Goal: Navigation & Orientation: Find specific page/section

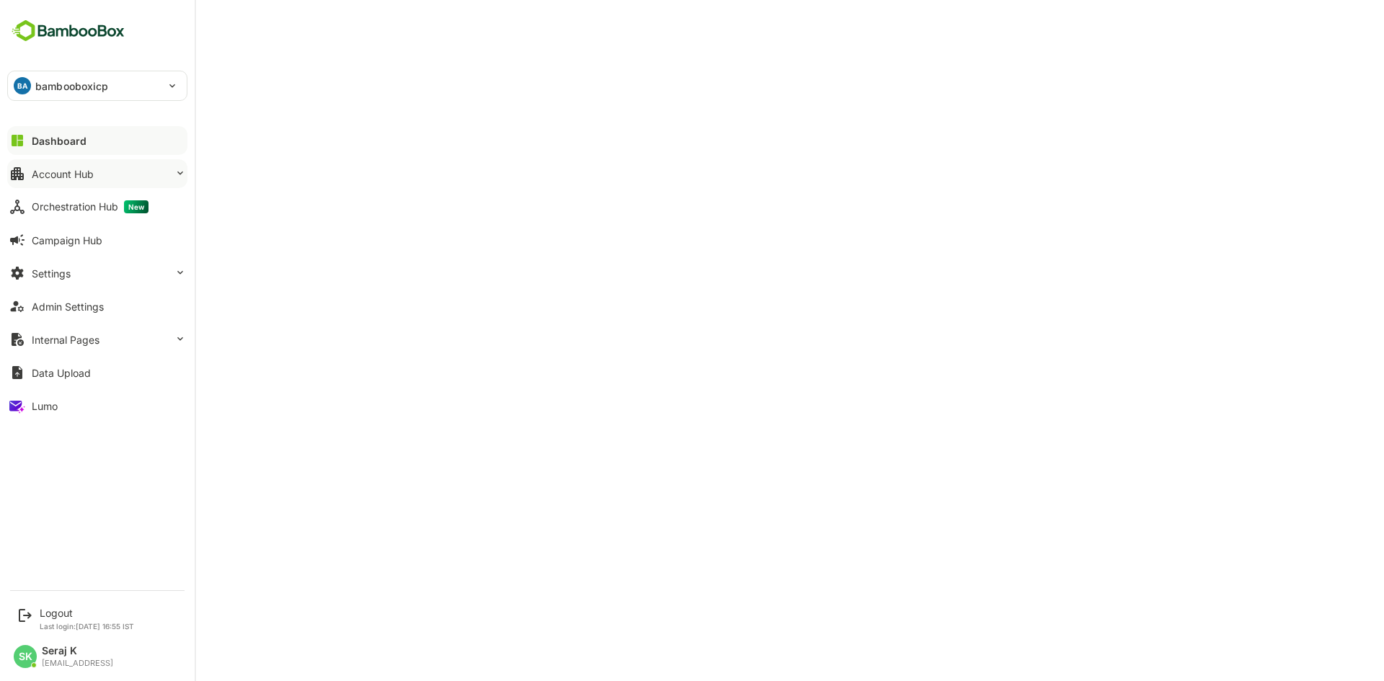
click at [88, 168] on div "Account Hub" at bounding box center [63, 174] width 62 height 12
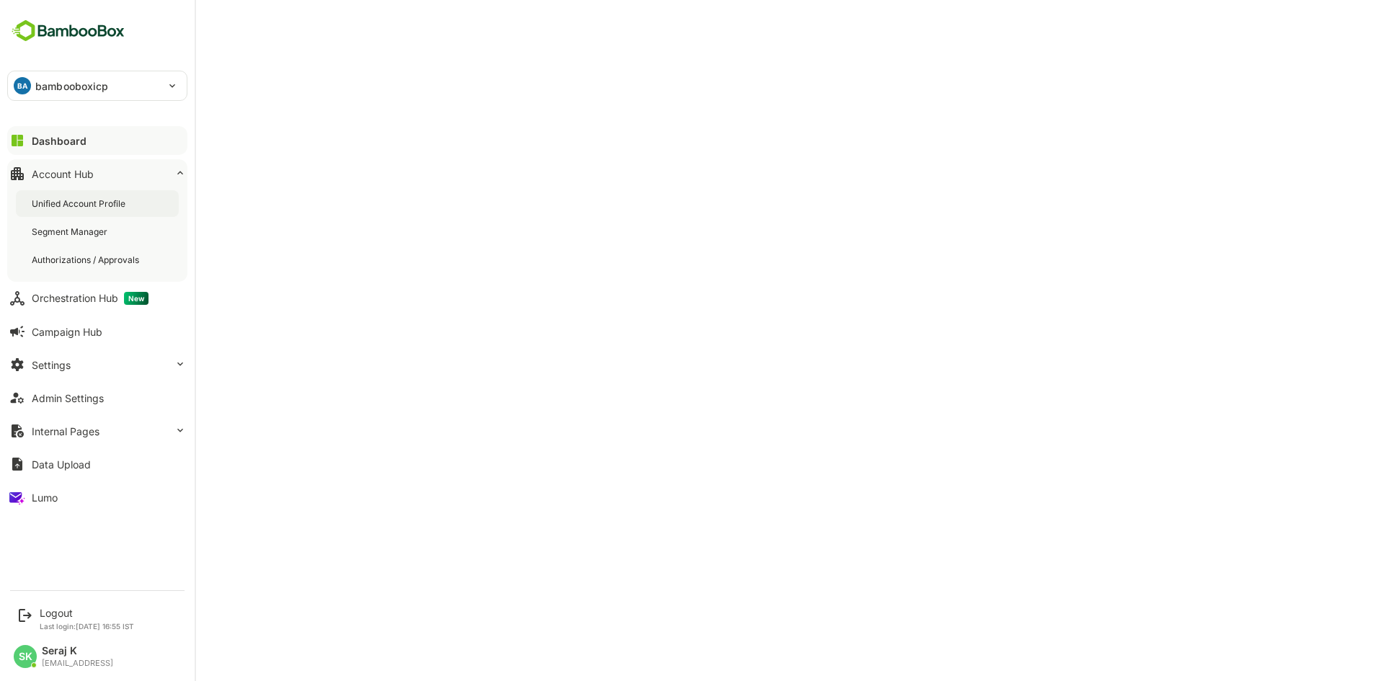
click at [94, 208] on div "Unified Account Profile" at bounding box center [80, 204] width 97 height 12
click at [84, 398] on div "Admin Settings" at bounding box center [68, 398] width 72 height 12
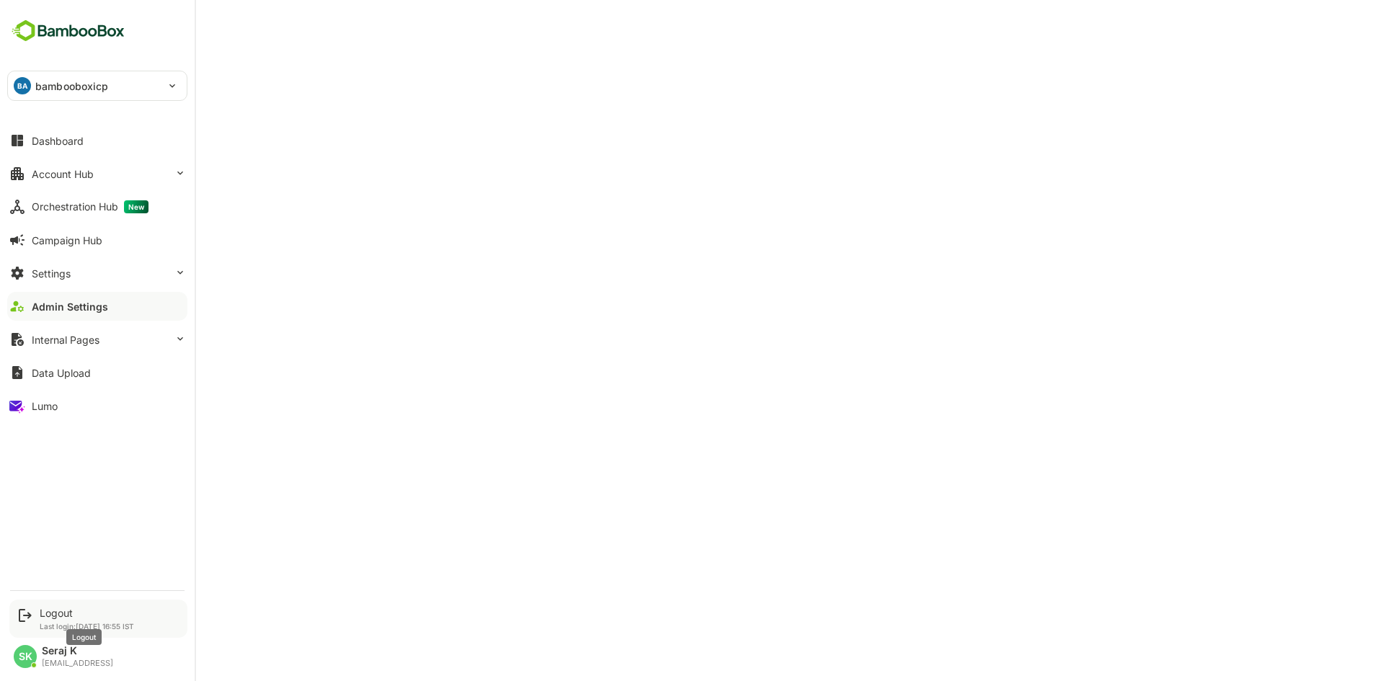
click at [59, 616] on div "Logout" at bounding box center [87, 613] width 94 height 12
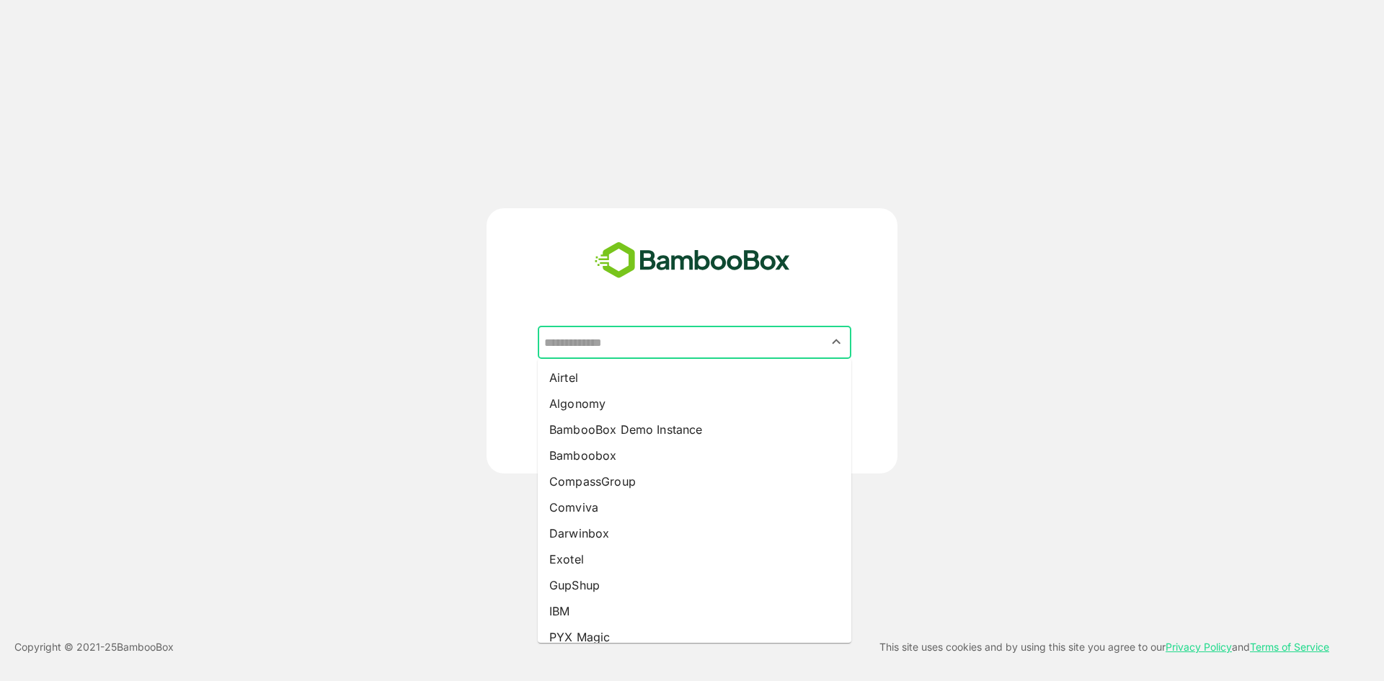
click at [662, 336] on input "text" at bounding box center [695, 342] width 308 height 27
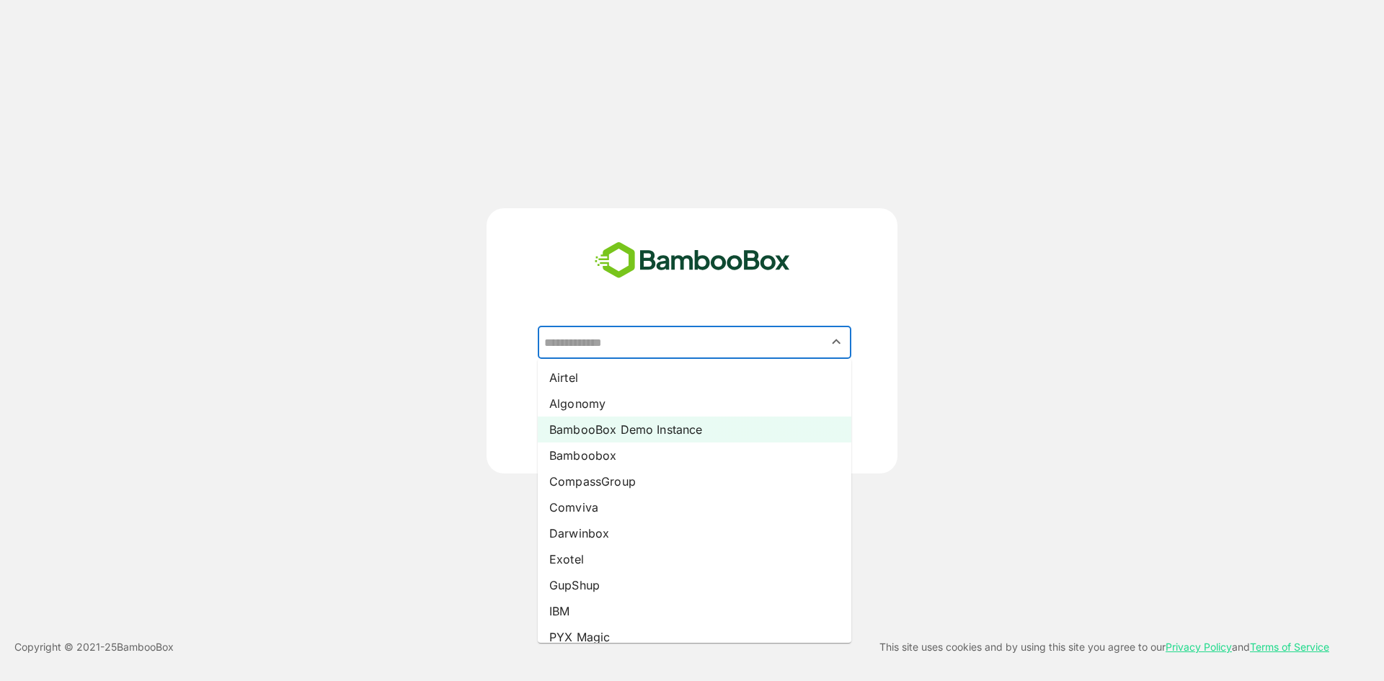
click at [635, 419] on li "BambooBox Demo Instance" at bounding box center [695, 430] width 314 height 26
type input "**********"
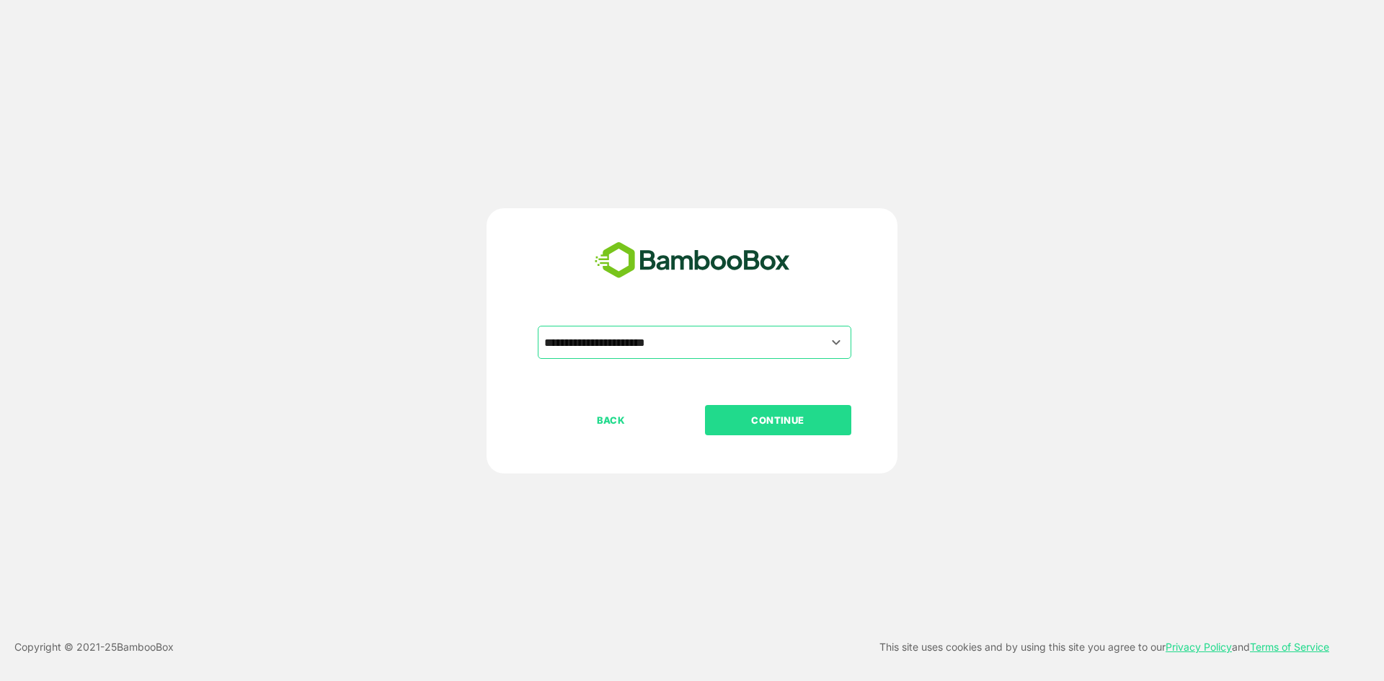
click at [791, 419] on p "CONTINUE" at bounding box center [778, 420] width 144 height 16
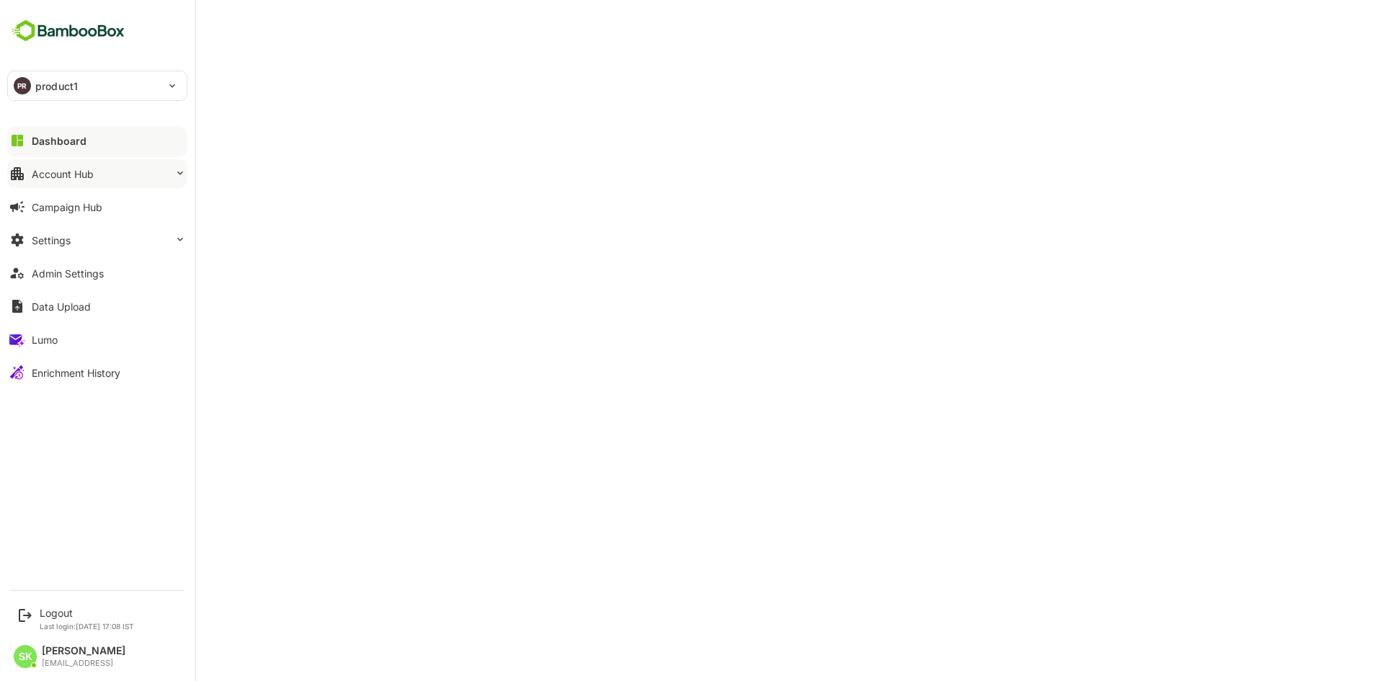
click at [101, 171] on button "Account Hub" at bounding box center [97, 173] width 180 height 29
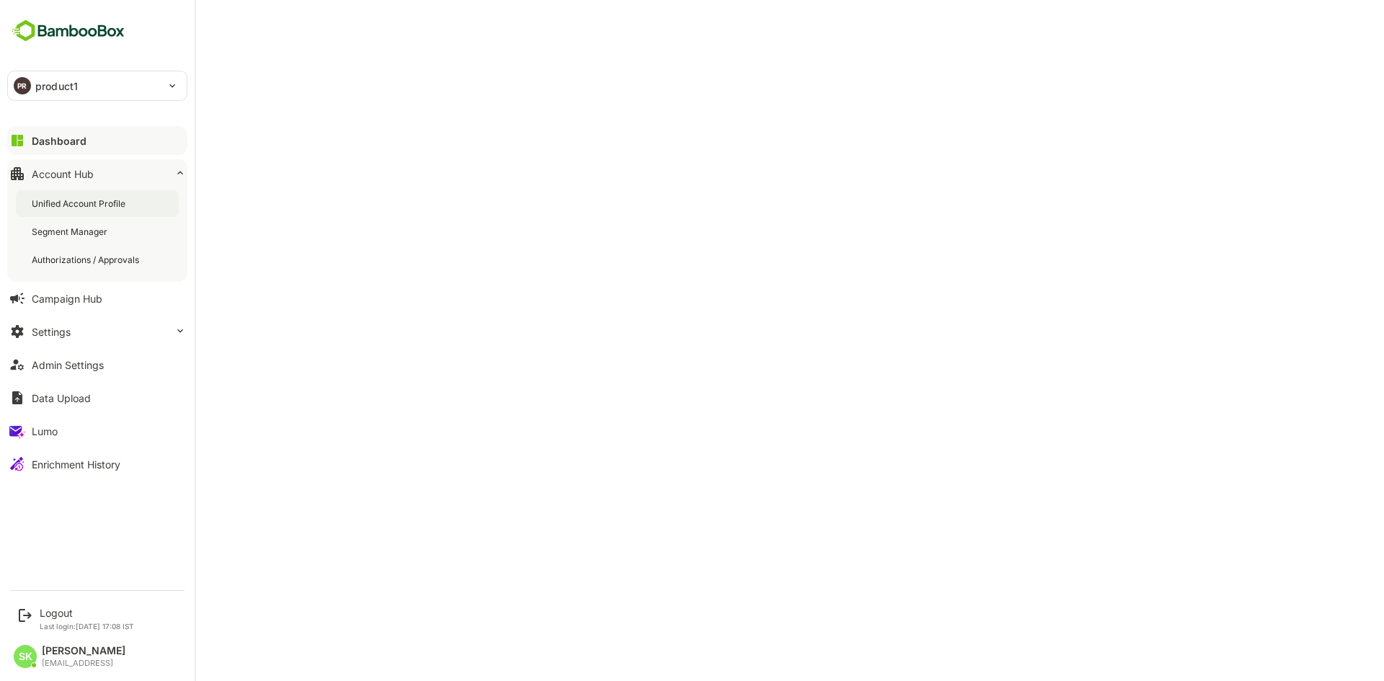
click at [61, 203] on div "Unified Account Profile" at bounding box center [80, 204] width 97 height 12
